Goal: Task Accomplishment & Management: Manage account settings

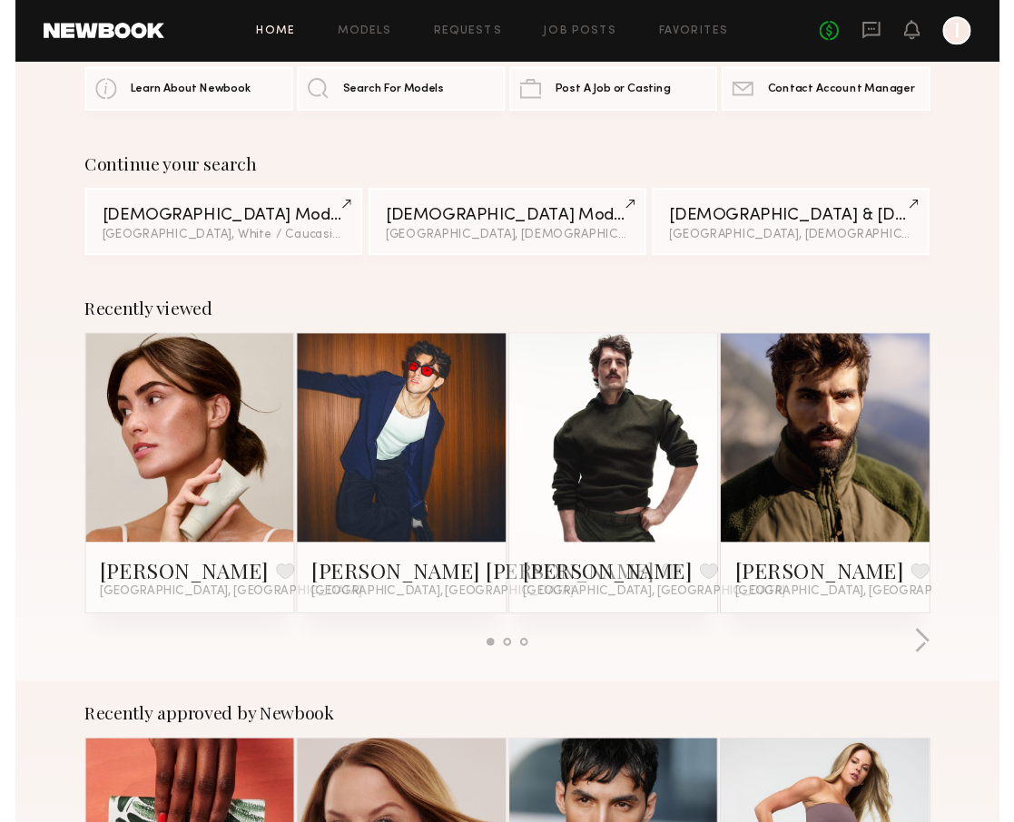
scroll to position [67, 0]
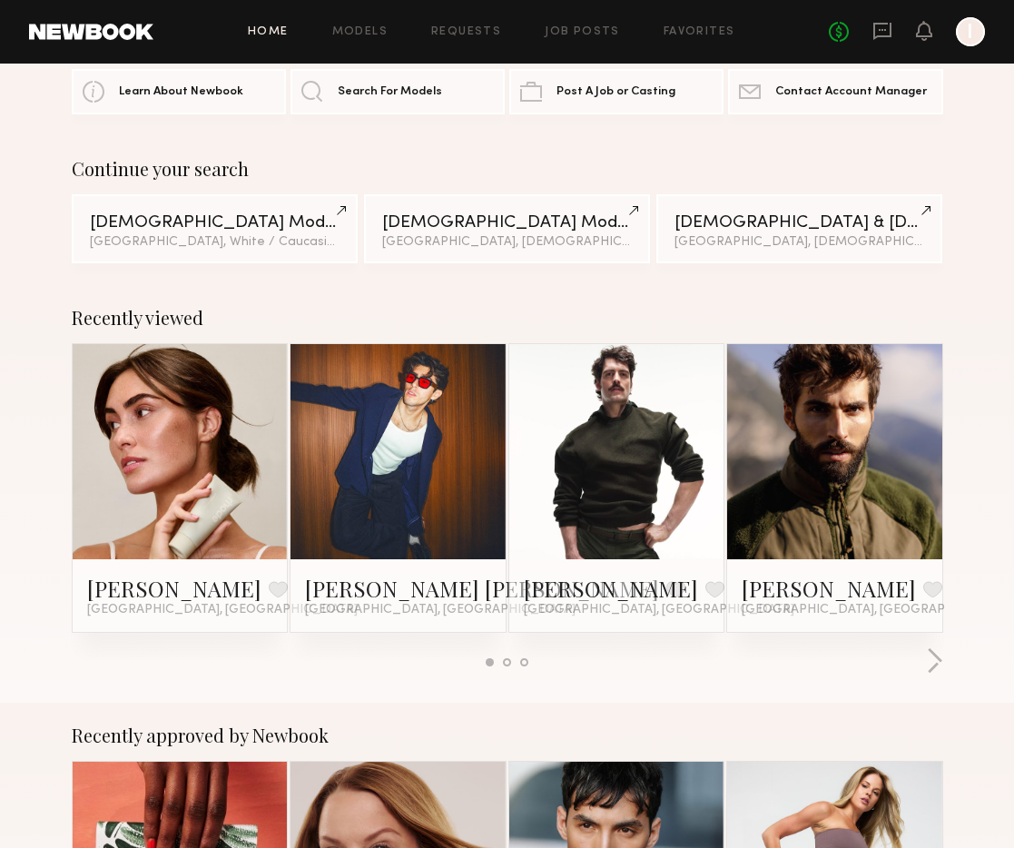
click at [846, 438] on link at bounding box center [834, 451] width 99 height 215
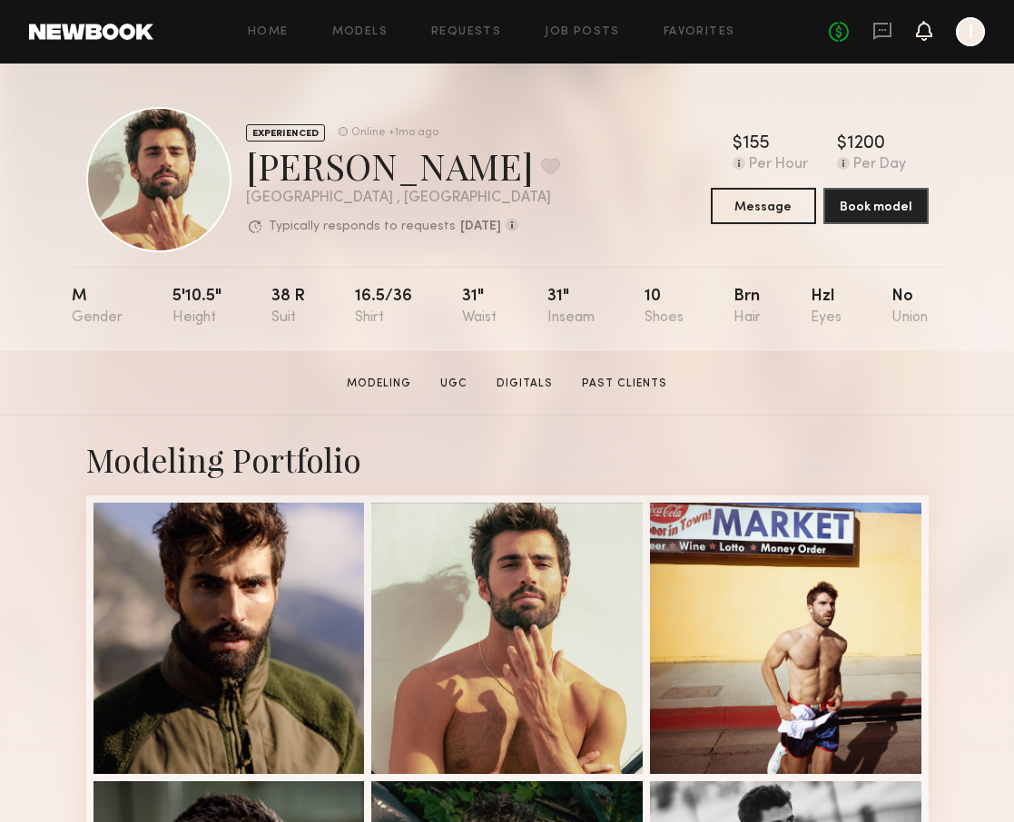
click at [923, 34] on icon at bounding box center [924, 30] width 15 height 13
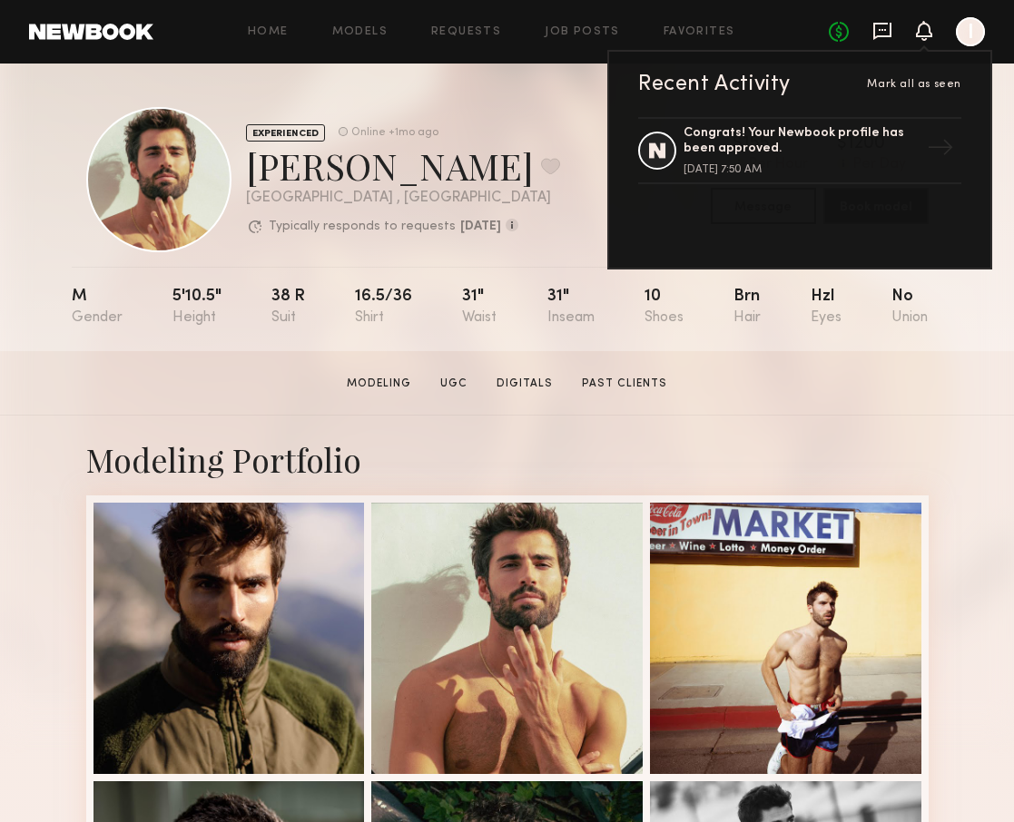
click at [880, 35] on icon at bounding box center [882, 31] width 18 height 17
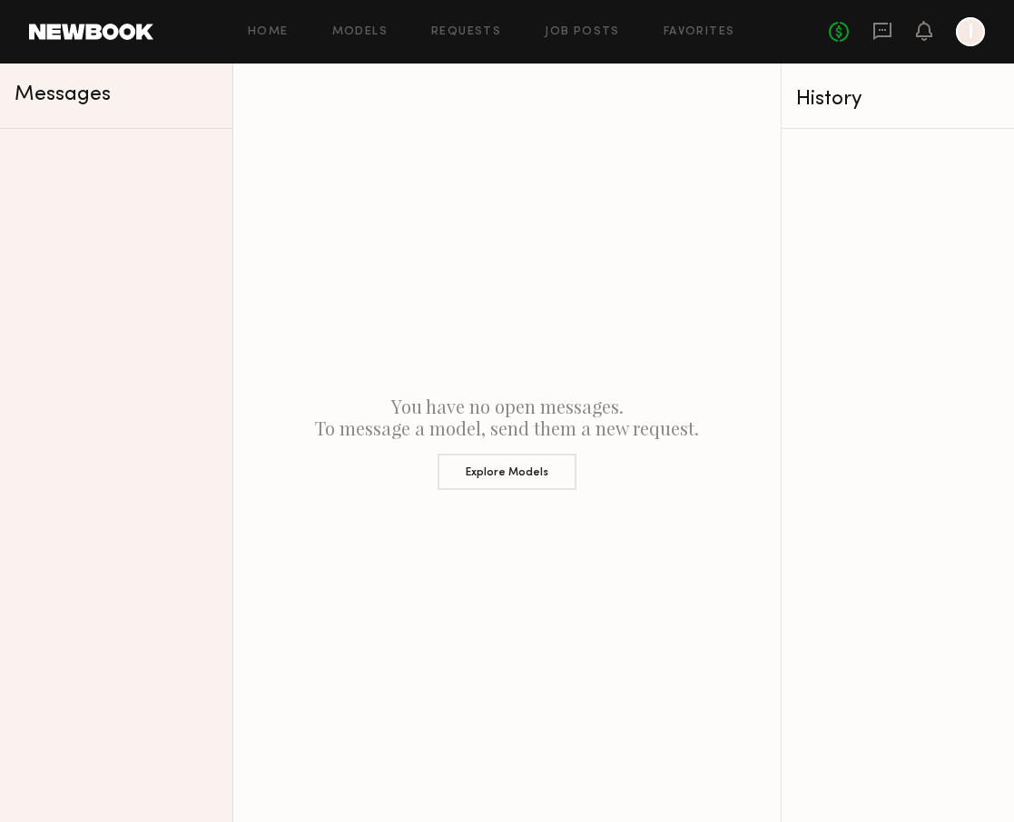
click at [978, 37] on div at bounding box center [970, 31] width 29 height 29
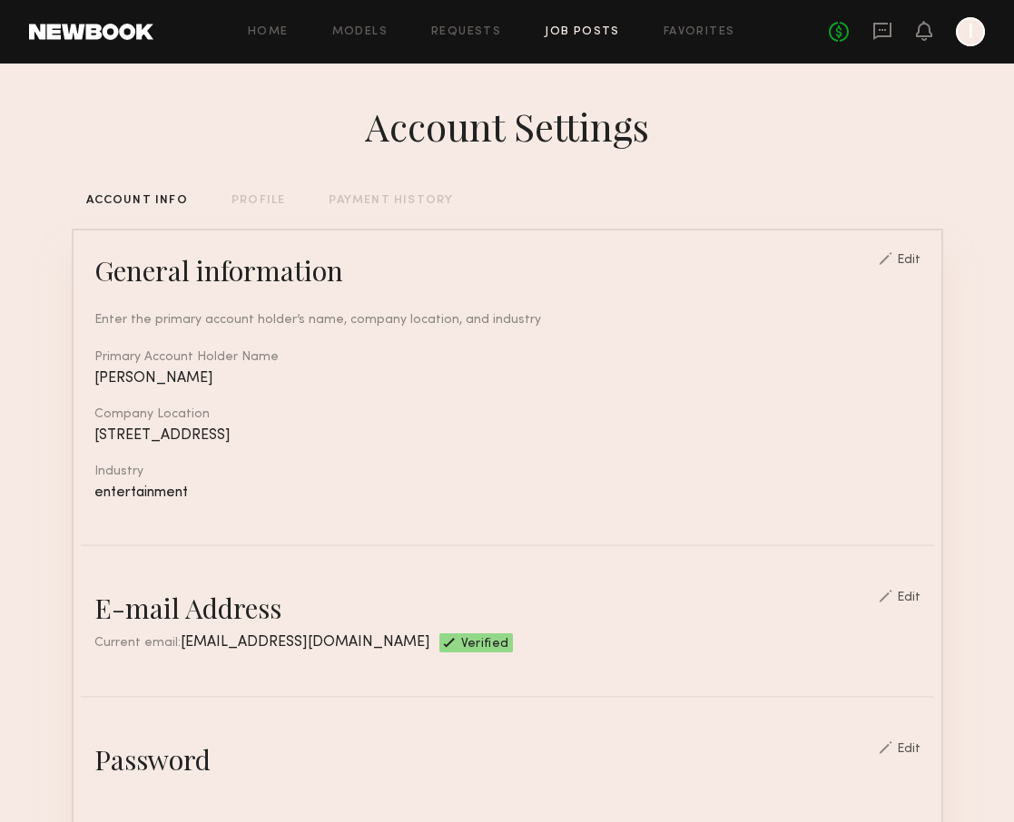
click at [589, 36] on link "Job Posts" at bounding box center [582, 32] width 75 height 12
